Goal: Transaction & Acquisition: Purchase product/service

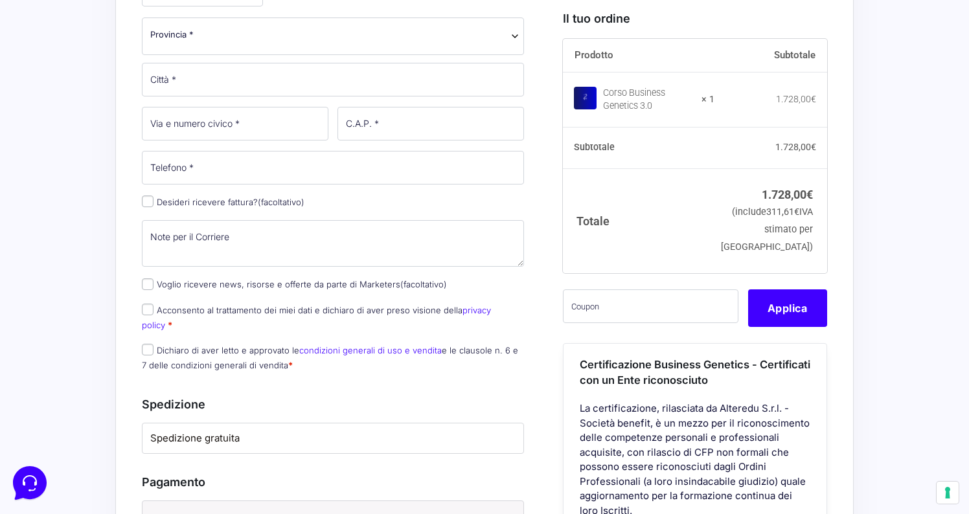
scroll to position [584, 0]
click at [151, 199] on input "Desideri ricevere fattura? (facoltativo)" at bounding box center [148, 200] width 12 height 12
checkbox input "true"
select select "IT"
type input "0000000"
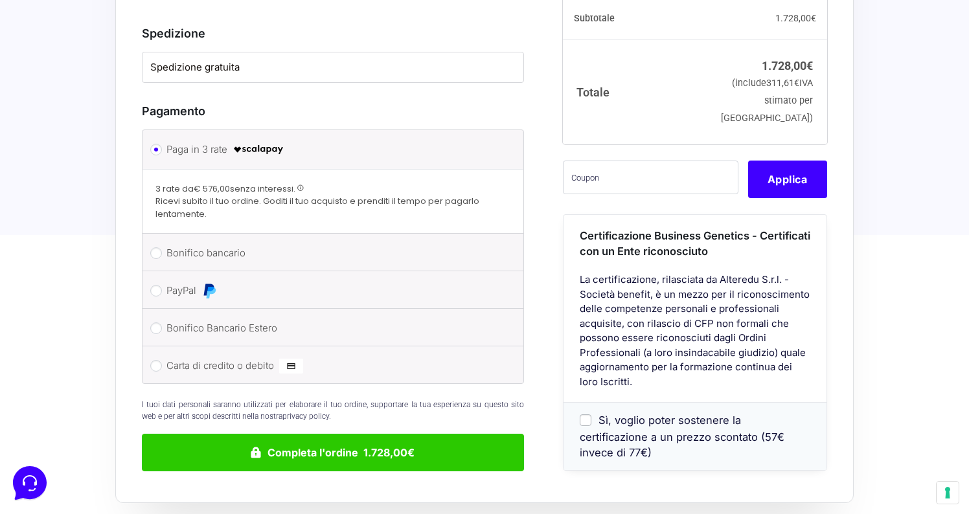
scroll to position [1428, 0]
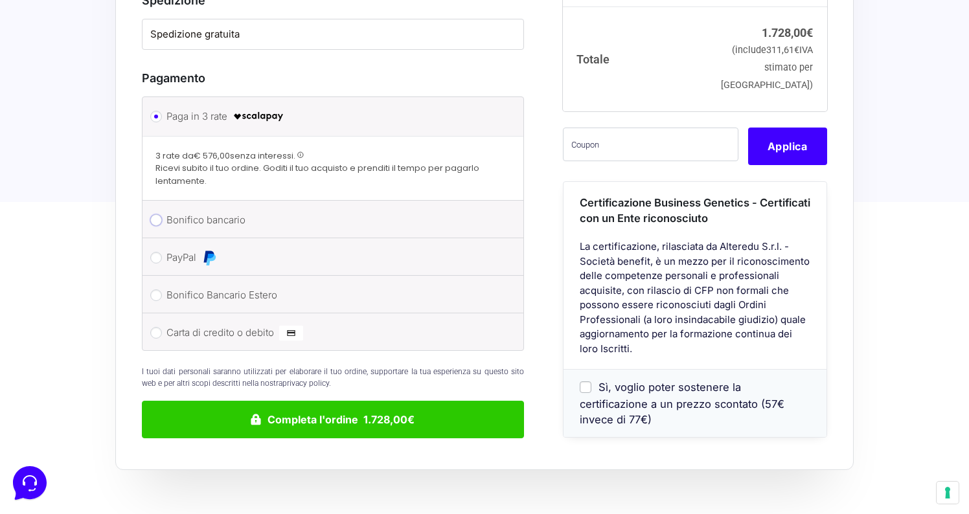
click at [155, 214] on input "Bonifico bancario" at bounding box center [156, 220] width 12 height 12
radio input "true"
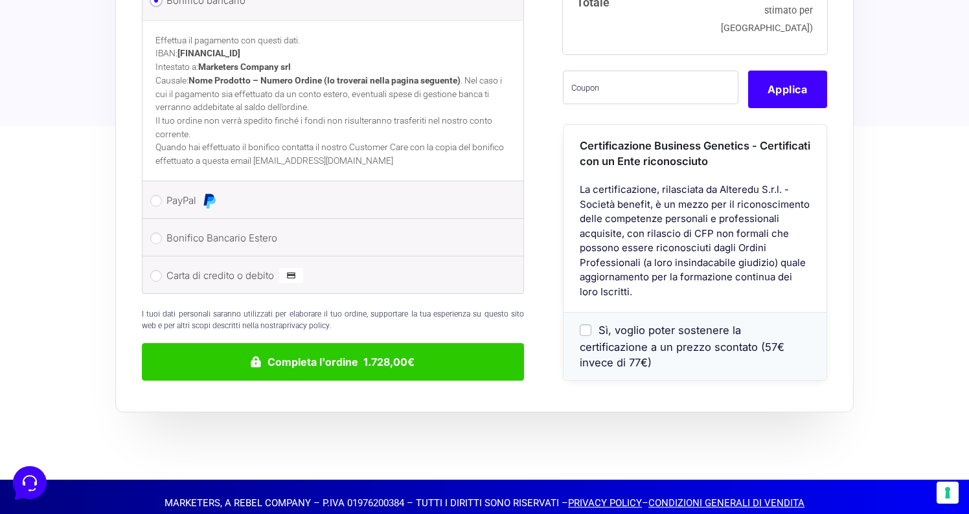
scroll to position [1587, 0]
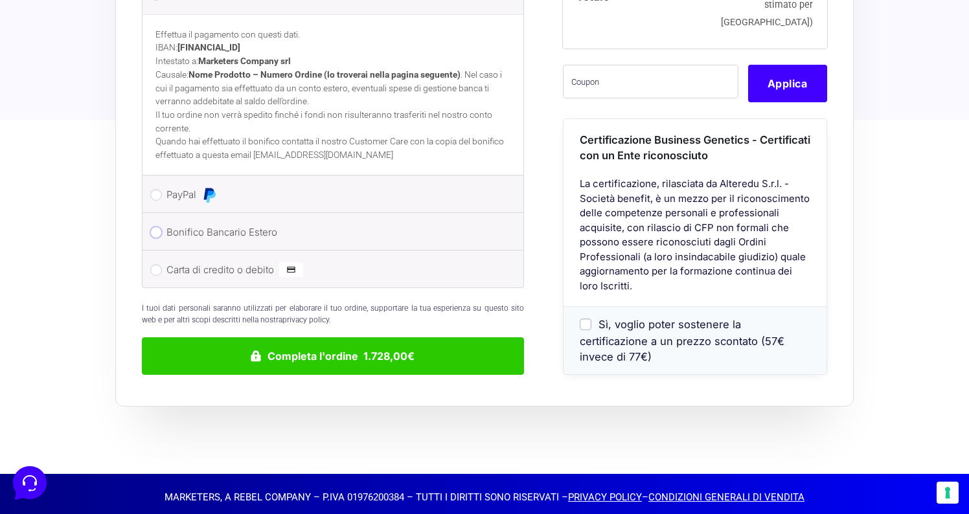
click at [155, 227] on input "Bonifico Bancario Estero" at bounding box center [156, 233] width 12 height 12
radio input "true"
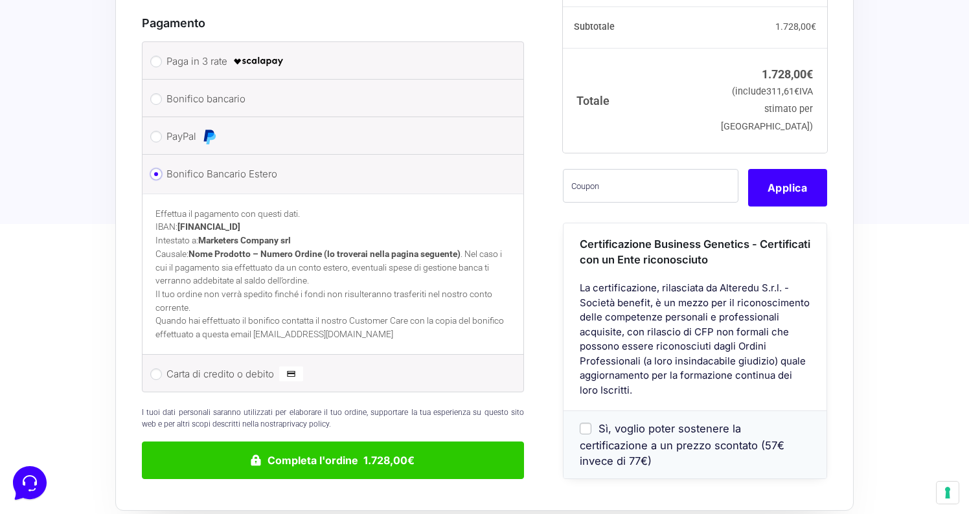
scroll to position [1451, 0]
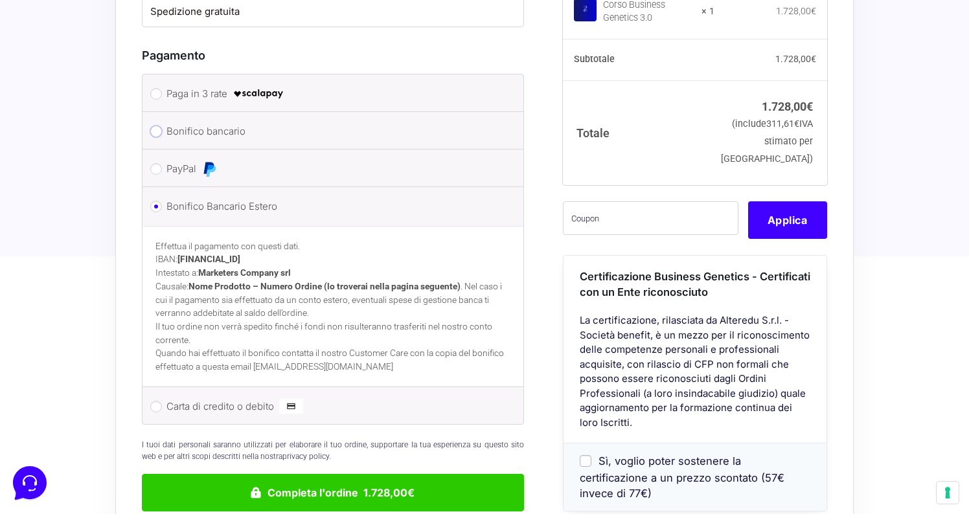
click at [158, 126] on input "Bonifico bancario" at bounding box center [156, 132] width 12 height 12
radio input "true"
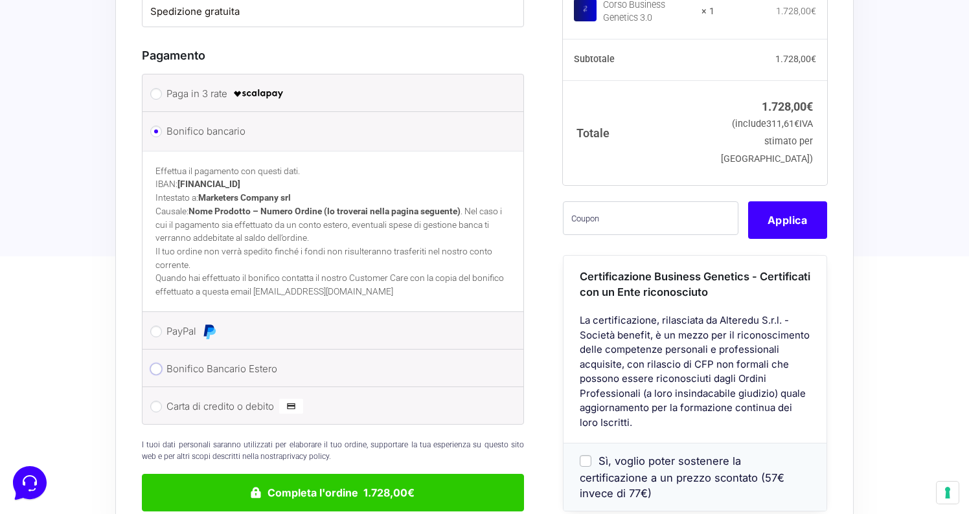
click at [155, 363] on input "Bonifico Bancario Estero" at bounding box center [156, 369] width 12 height 12
radio input "true"
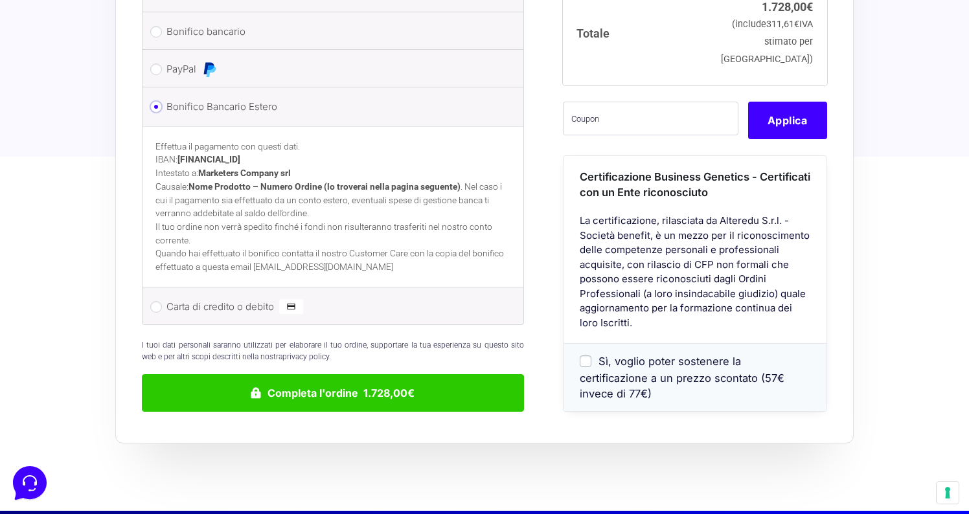
scroll to position [1587, 0]
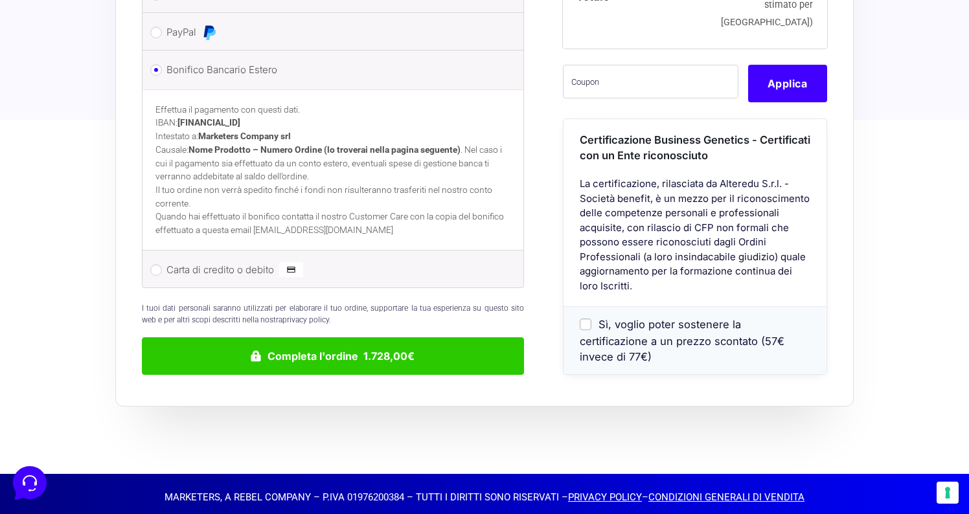
click at [692, 491] on u "CONDIZIONI GENERALI DI VENDITA" at bounding box center [726, 497] width 156 height 12
